Goal: Answer question/provide support: Share knowledge or assist other users

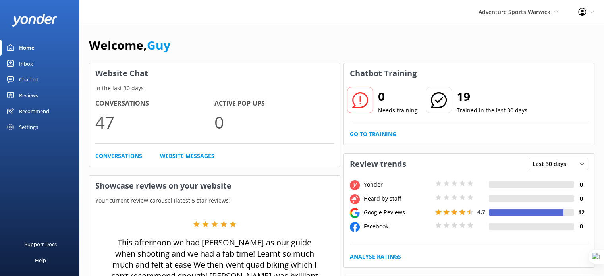
click at [27, 76] on div "Chatbot" at bounding box center [28, 79] width 19 height 16
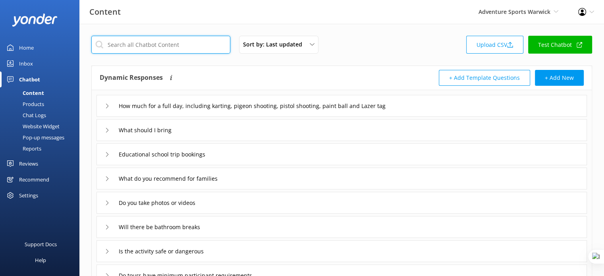
click at [160, 36] on input "text" at bounding box center [160, 45] width 139 height 18
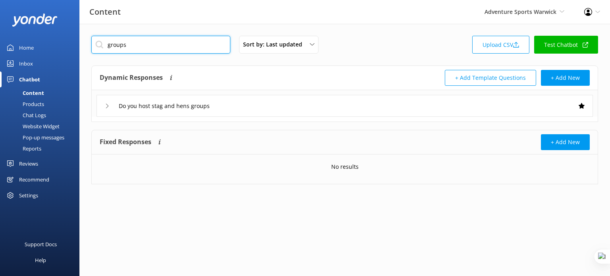
type input "groups"
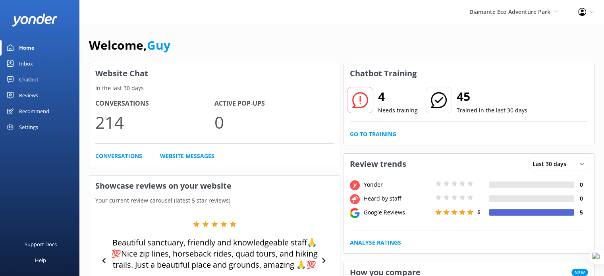
click at [35, 80] on div "Chatbot" at bounding box center [28, 79] width 19 height 16
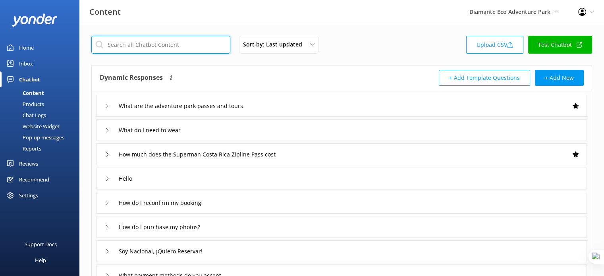
click at [128, 49] on input "text" at bounding box center [160, 45] width 139 height 18
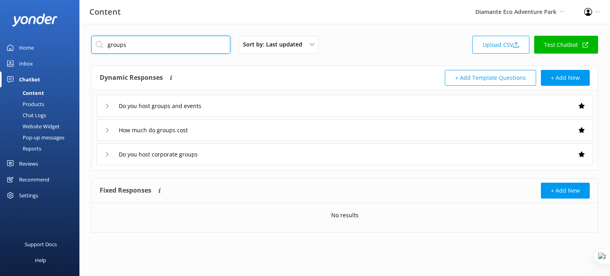
type input "groups"
click at [225, 106] on div "Do you host groups and events" at bounding box center [344, 106] width 496 height 22
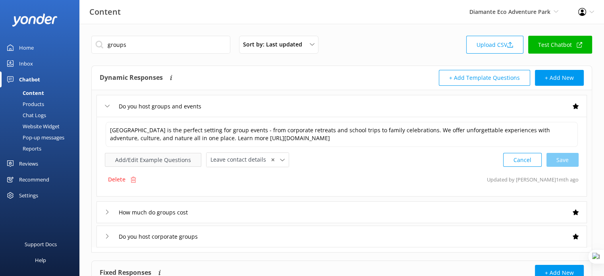
click at [140, 161] on button "Add/Edit Example Questions" at bounding box center [153, 160] width 96 height 14
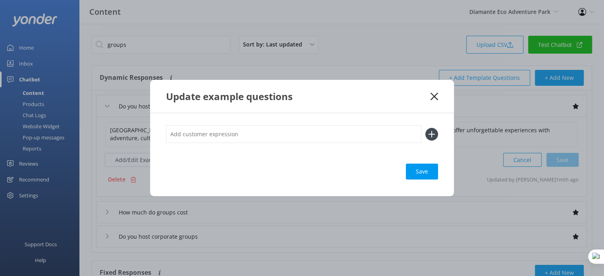
click at [435, 94] on icon at bounding box center [434, 96] width 8 height 8
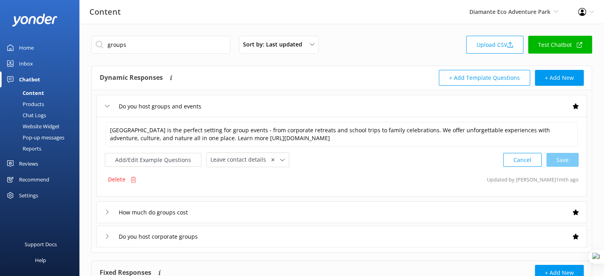
click at [38, 130] on div "Website Widget" at bounding box center [32, 126] width 55 height 11
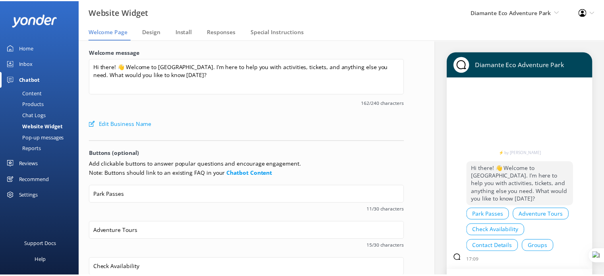
scroll to position [164, 0]
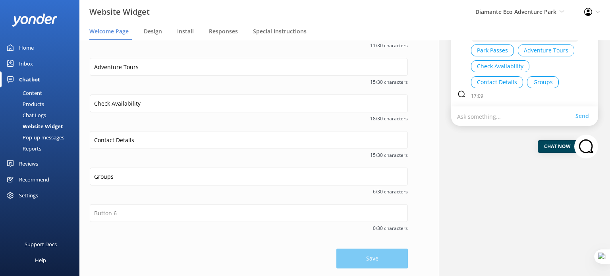
click at [34, 93] on div "Content" at bounding box center [23, 92] width 37 height 11
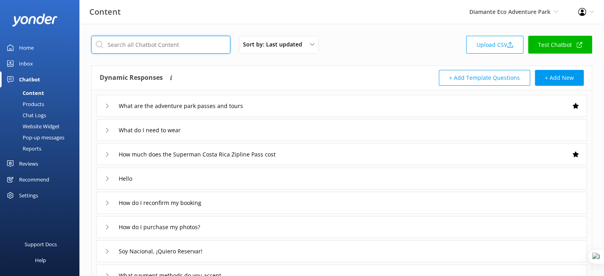
click at [138, 48] on input "text" at bounding box center [160, 45] width 139 height 18
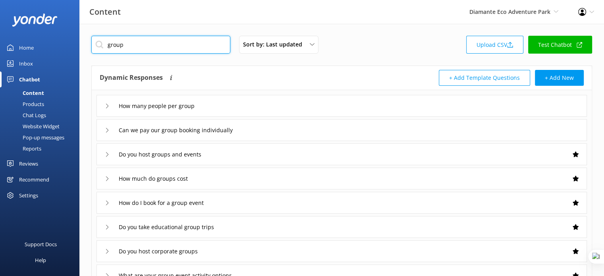
type input "group"
click at [253, 106] on div "How many people per group" at bounding box center [341, 106] width 490 height 22
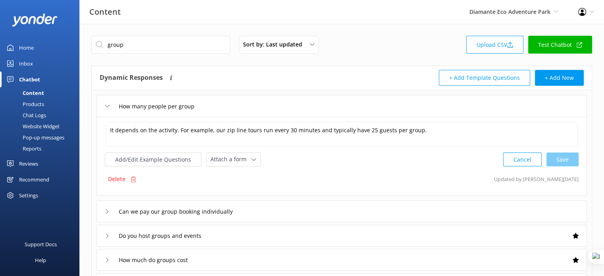
click at [253, 106] on div "How many people per group" at bounding box center [341, 106] width 490 height 22
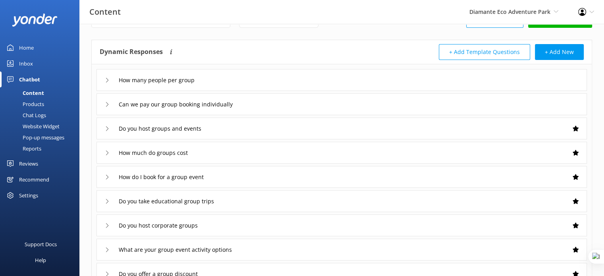
scroll to position [40, 0]
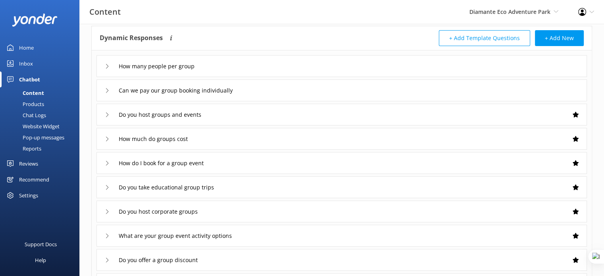
click at [246, 134] on div "How much do groups cost" at bounding box center [341, 139] width 490 height 22
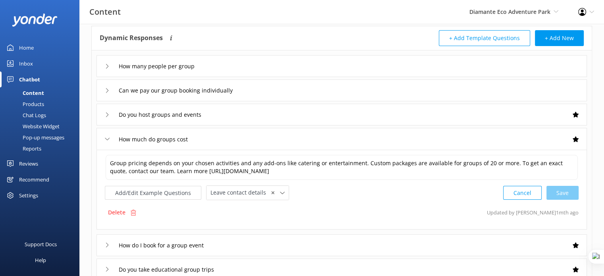
click at [246, 134] on div "How much do groups cost" at bounding box center [341, 139] width 490 height 22
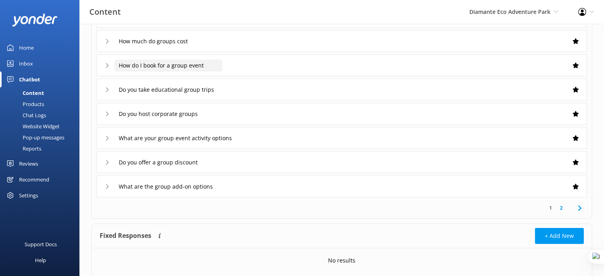
scroll to position [119, 0]
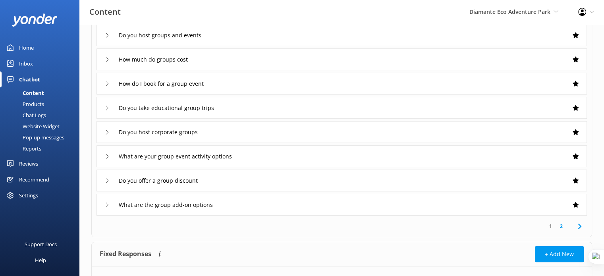
click at [250, 85] on div "How do I book for a group event" at bounding box center [341, 84] width 490 height 22
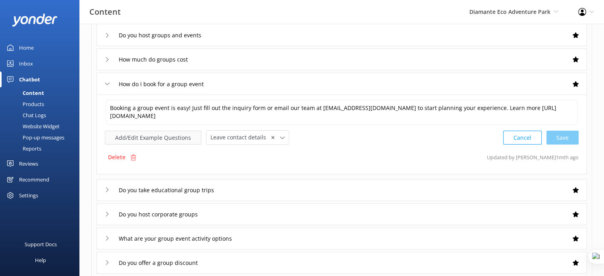
click at [146, 135] on button "Add/Edit Example Questions" at bounding box center [153, 138] width 96 height 14
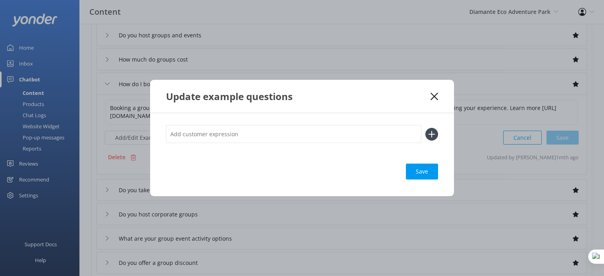
click at [216, 133] on input "text" at bounding box center [293, 134] width 255 height 18
type input "Groups"
click at [437, 135] on icon at bounding box center [431, 134] width 13 height 13
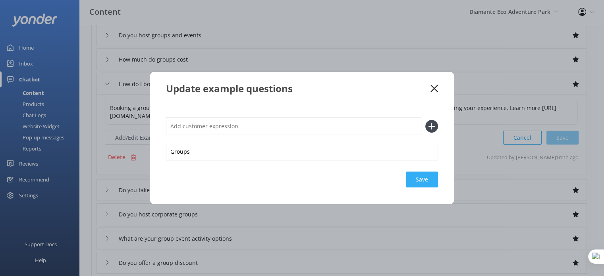
click at [428, 181] on div "Save" at bounding box center [422, 179] width 32 height 16
click at [437, 83] on div "Update example questions" at bounding box center [302, 88] width 304 height 33
click at [431, 90] on use at bounding box center [434, 89] width 8 height 8
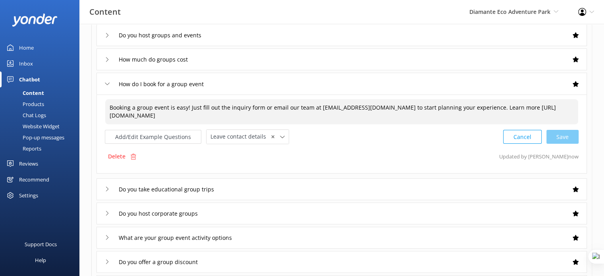
drag, startPoint x: 262, startPoint y: 117, endPoint x: 108, endPoint y: 113, distance: 153.7
click at [108, 113] on textarea "Booking a group event is easy! Just fill out the inquiry form or email our team…" at bounding box center [341, 111] width 473 height 25
click at [205, 84] on input "How do I book for a group event" at bounding box center [168, 84] width 108 height 12
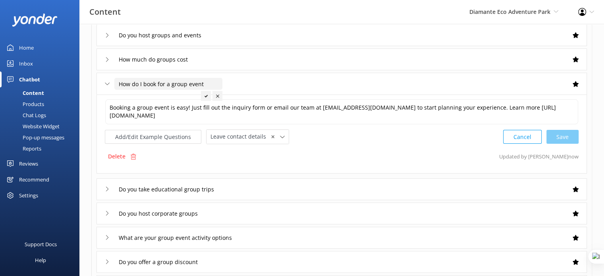
click at [205, 84] on input "How do I book for a group event" at bounding box center [168, 84] width 108 height 12
drag, startPoint x: 39, startPoint y: 125, endPoint x: 54, endPoint y: 114, distance: 18.8
click at [39, 125] on div "Website Widget" at bounding box center [32, 126] width 55 height 11
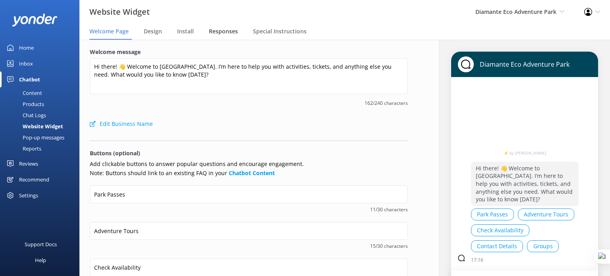
click at [227, 33] on span "Responses" at bounding box center [223, 31] width 29 height 8
